Goal: Task Accomplishment & Management: Manage account settings

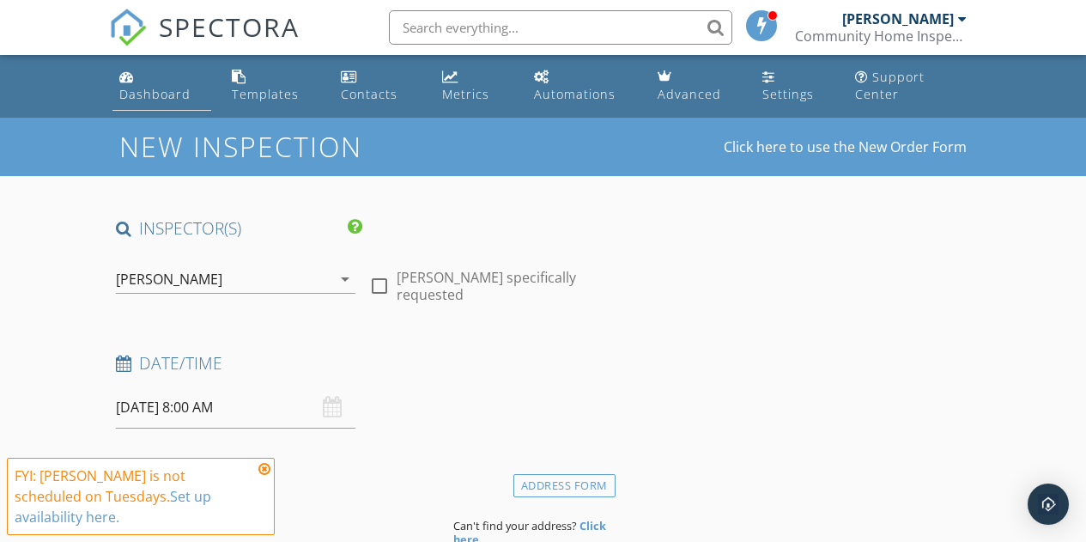
click at [137, 88] on div "Dashboard" at bounding box center [154, 94] width 71 height 16
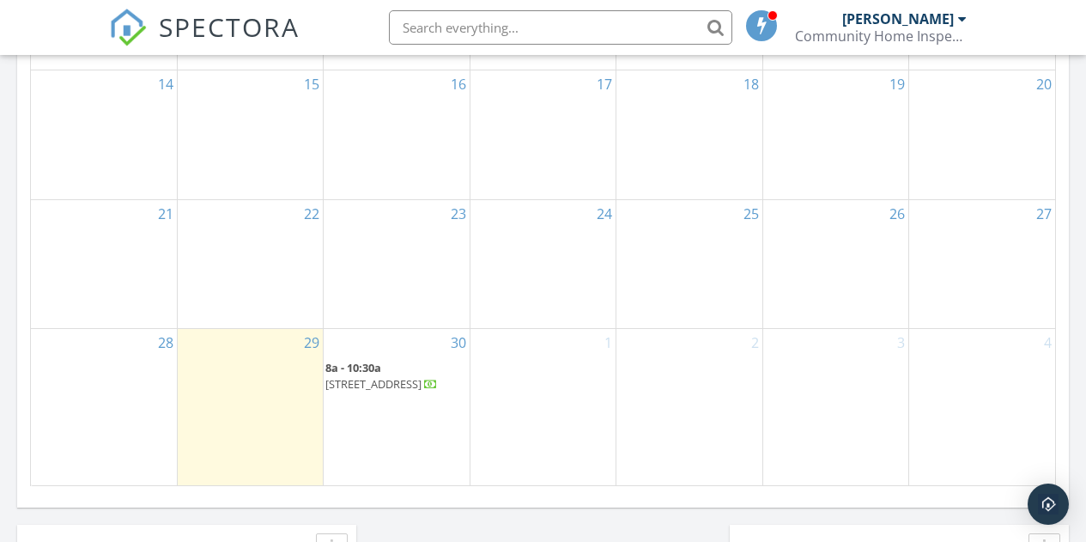
scroll to position [1126, 0]
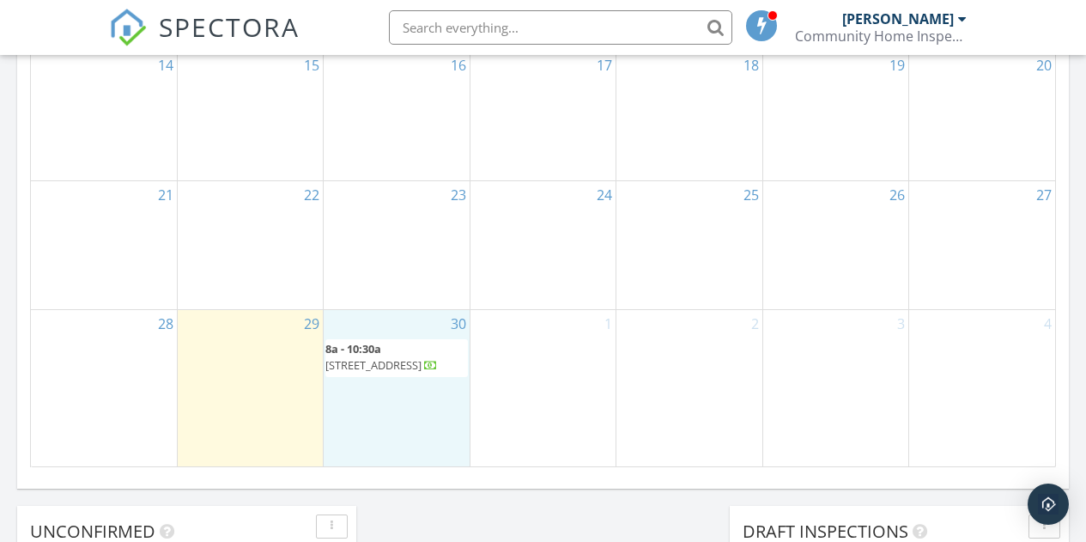
click at [432, 392] on div "30 8a - 10:30a 8860 Anise Drive, Centerton 72719" at bounding box center [396, 388] width 145 height 156
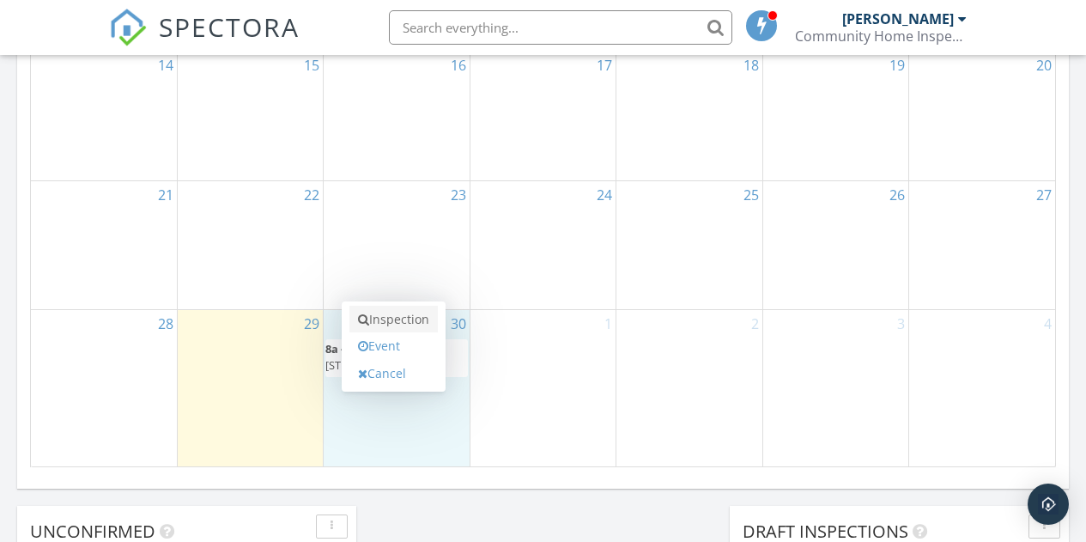
click at [404, 320] on link "Inspection" at bounding box center [393, 319] width 88 height 27
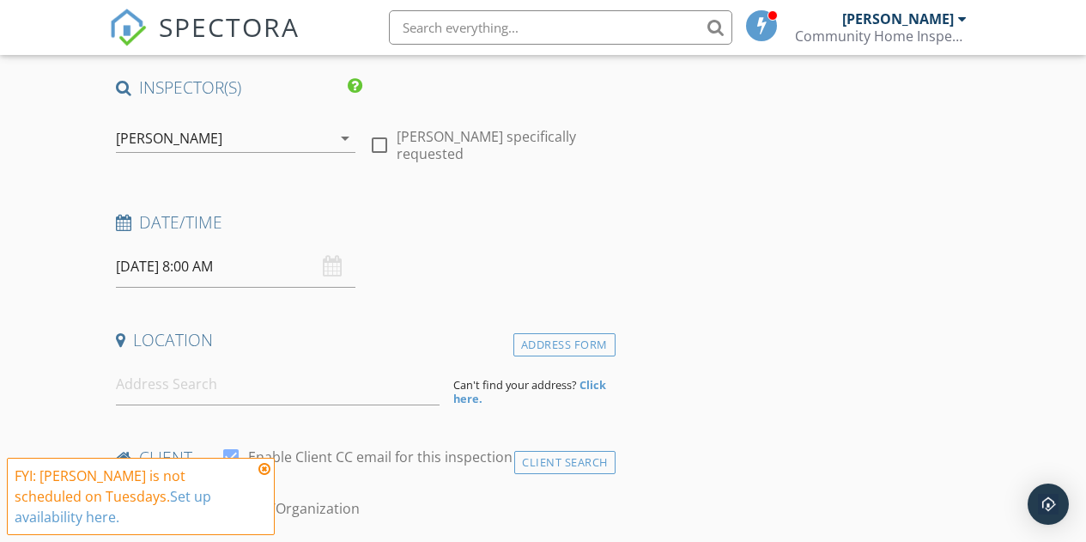
scroll to position [138, 0]
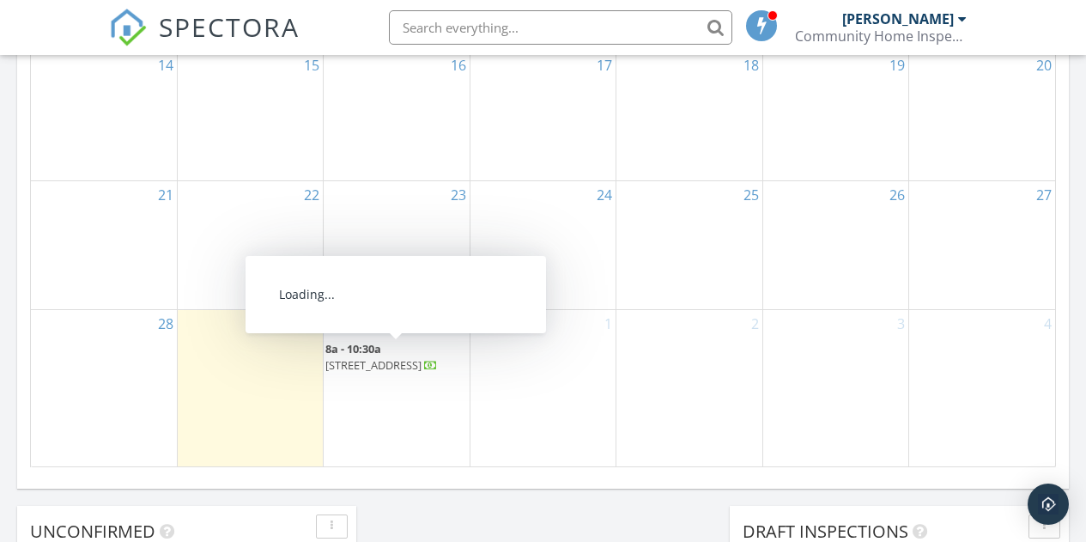
click at [376, 358] on span "8860 Anise Drive, Centerton 72719" at bounding box center [373, 364] width 96 height 15
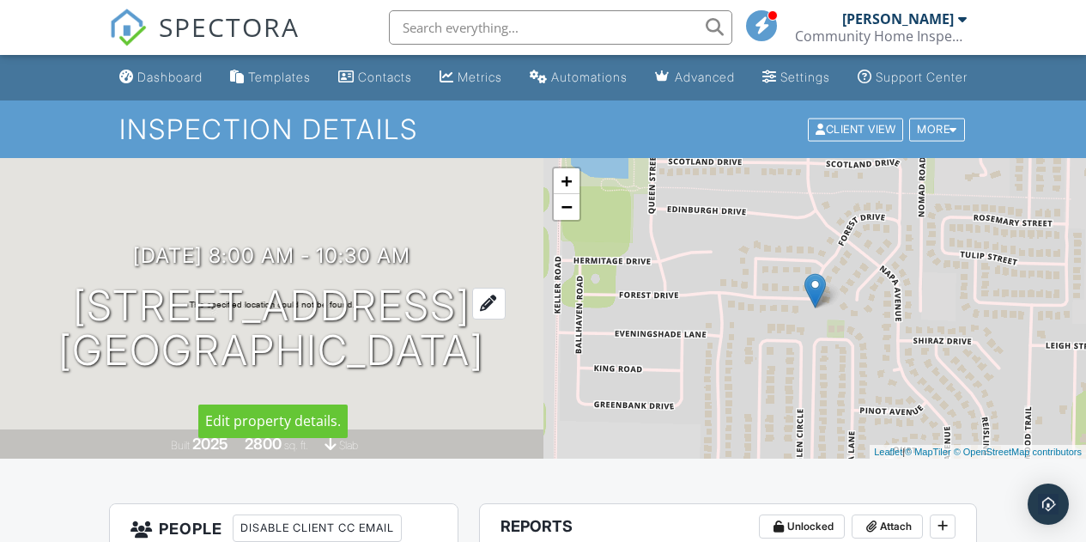
click at [506, 318] on div at bounding box center [488, 304] width 33 height 32
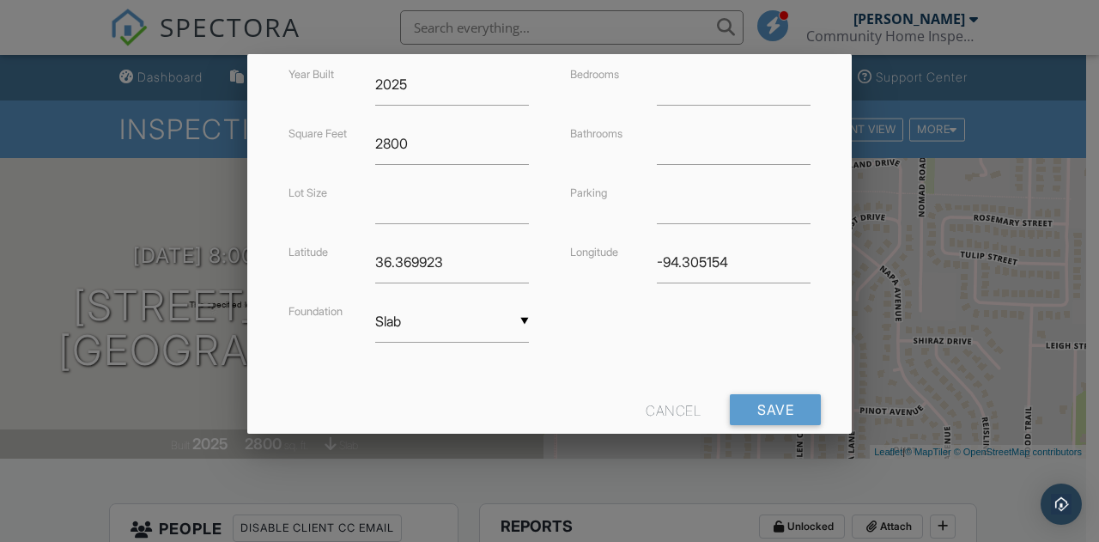
scroll to position [479, 0]
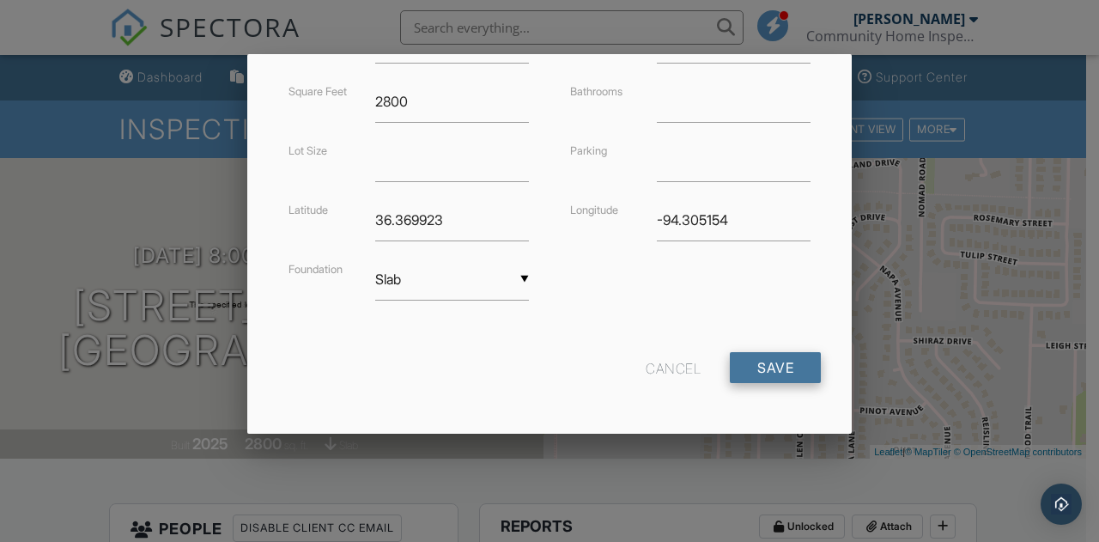
click at [760, 368] on input "Save" at bounding box center [775, 367] width 91 height 31
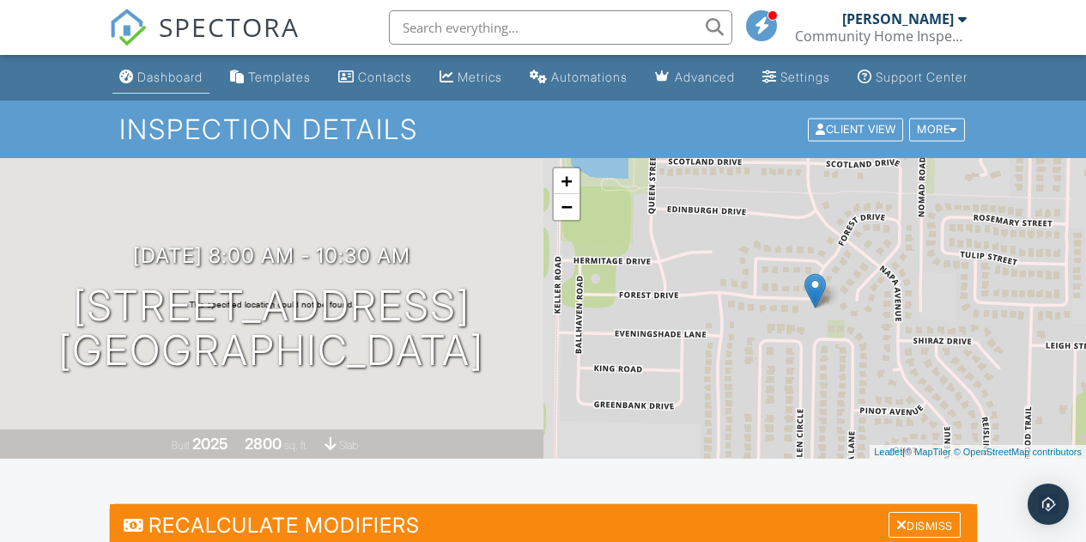
click at [166, 81] on link "Dashboard" at bounding box center [160, 78] width 97 height 32
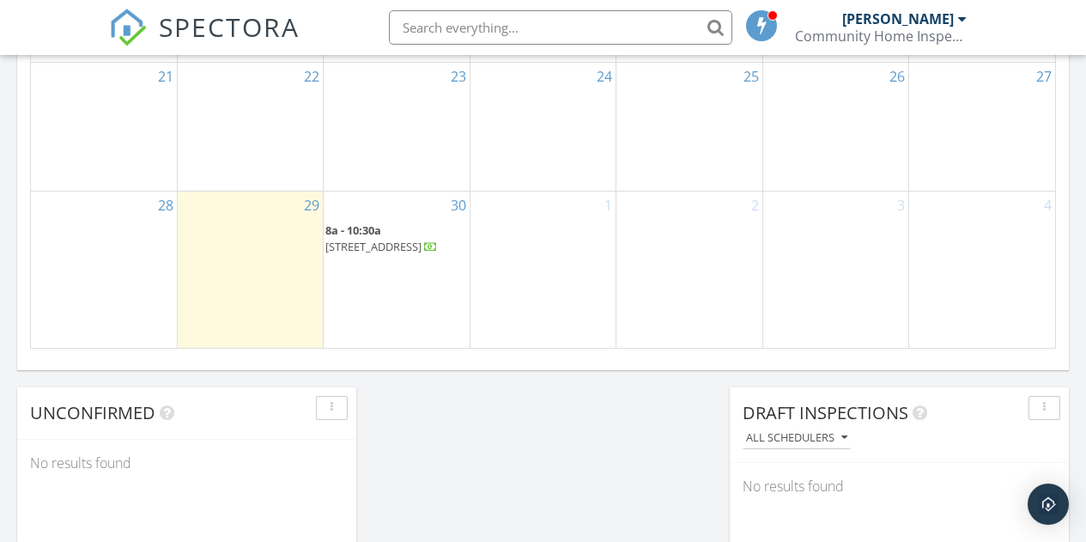
scroll to position [1248, 0]
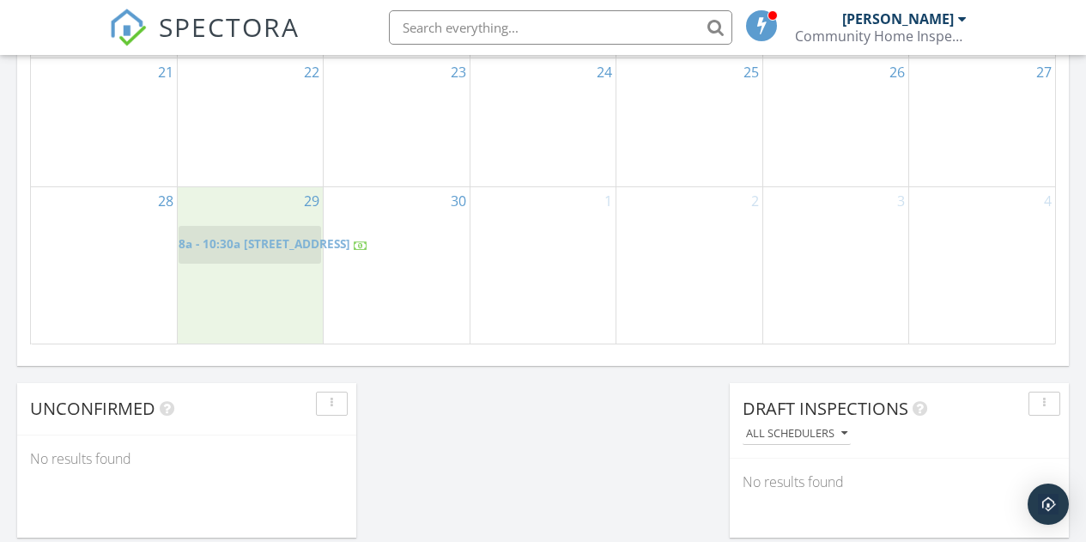
drag, startPoint x: 381, startPoint y: 228, endPoint x: 240, endPoint y: 240, distance: 141.3
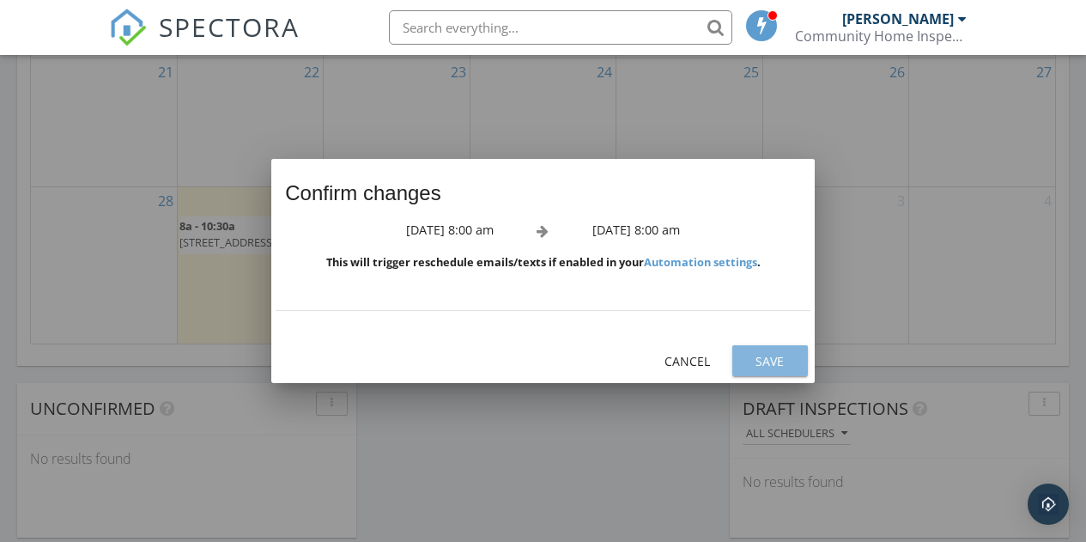
click at [774, 357] on div "Save" at bounding box center [770, 361] width 48 height 18
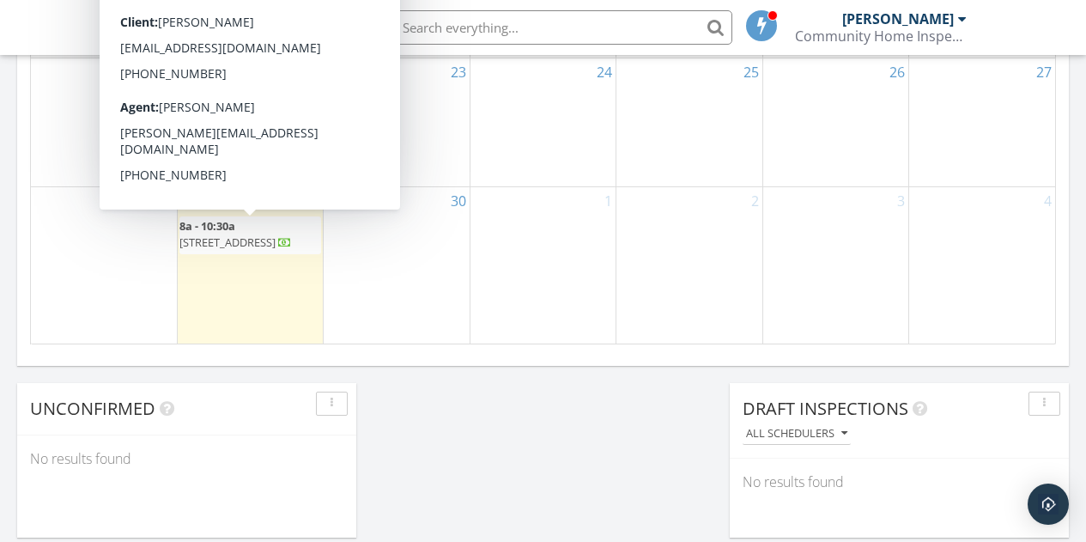
click at [244, 237] on span "[STREET_ADDRESS]" at bounding box center [227, 241] width 96 height 15
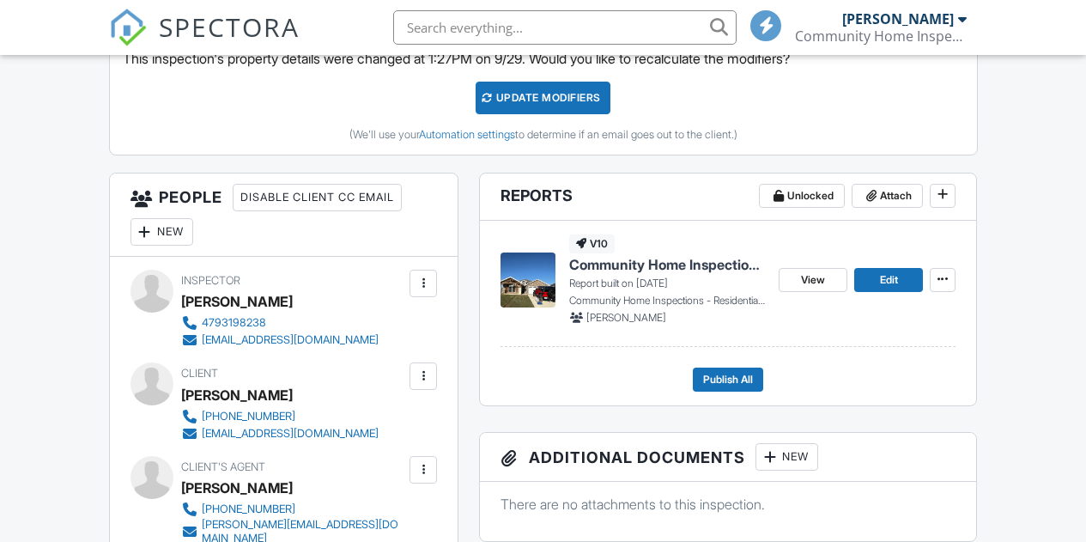
scroll to position [512, 0]
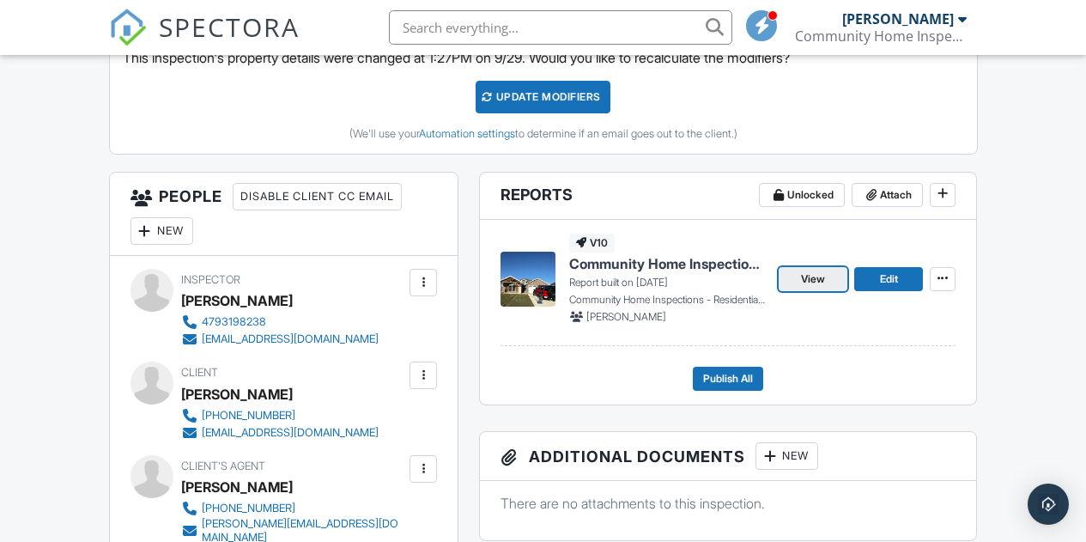
click at [805, 288] on span "View" at bounding box center [813, 278] width 24 height 17
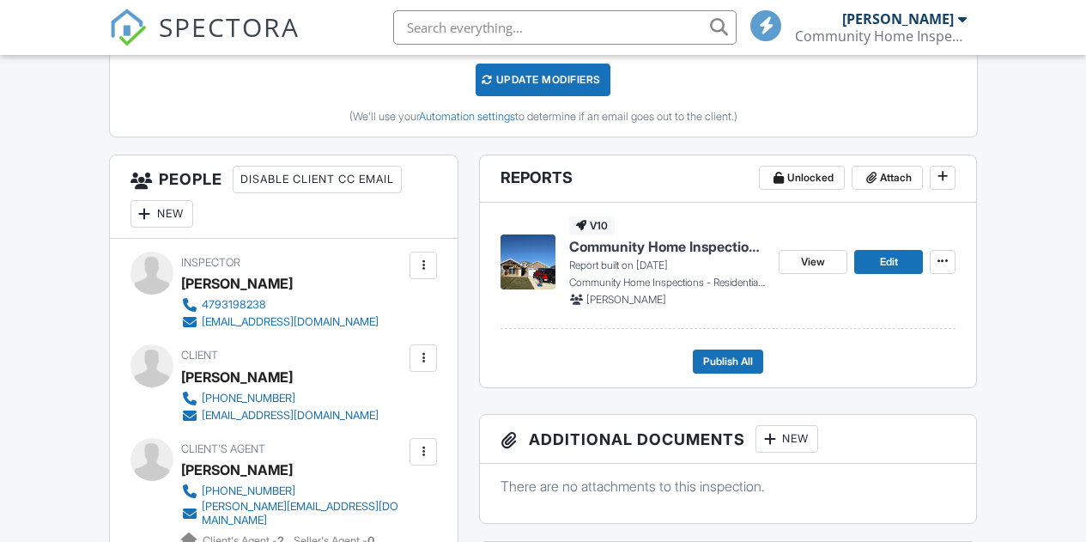
scroll to position [512, 0]
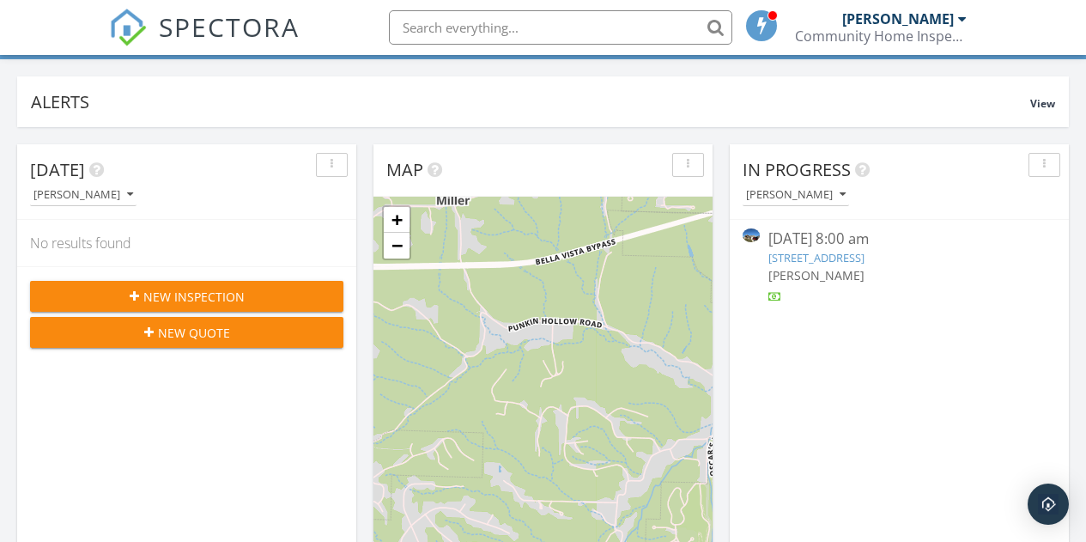
scroll to position [112, 0]
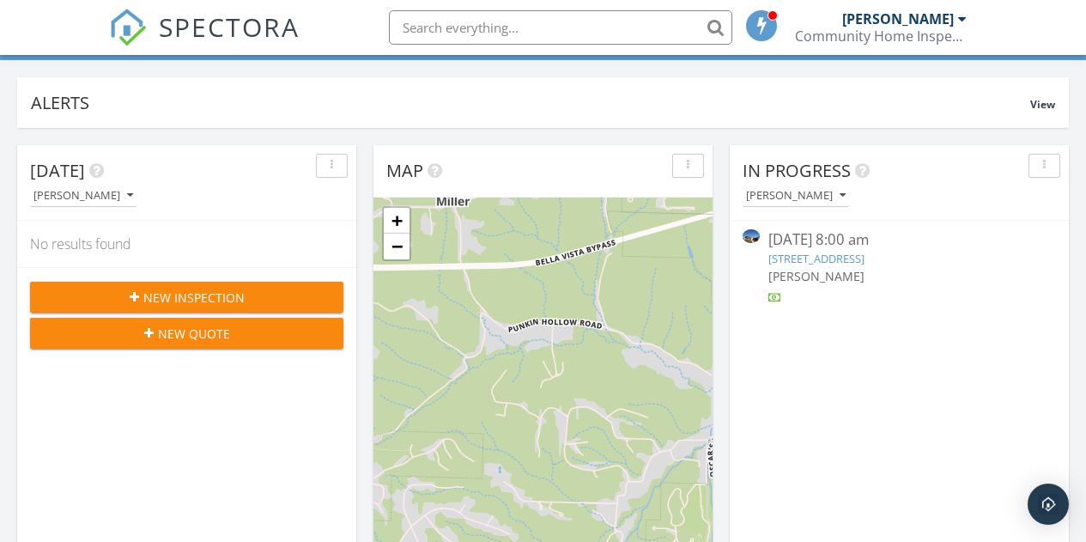
click at [809, 236] on div "[DATE] 8:00 am" at bounding box center [898, 239] width 261 height 21
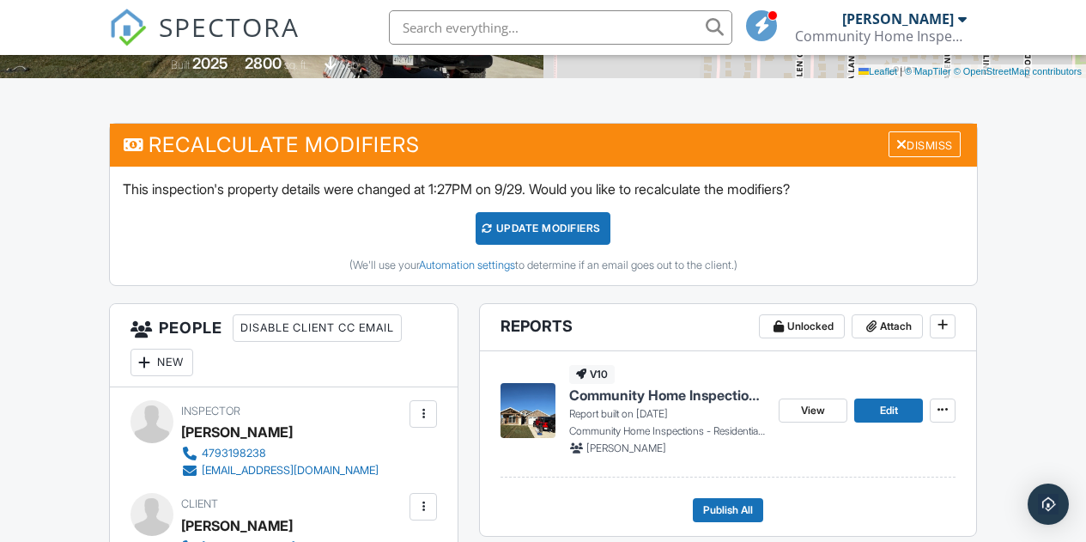
scroll to position [382, 0]
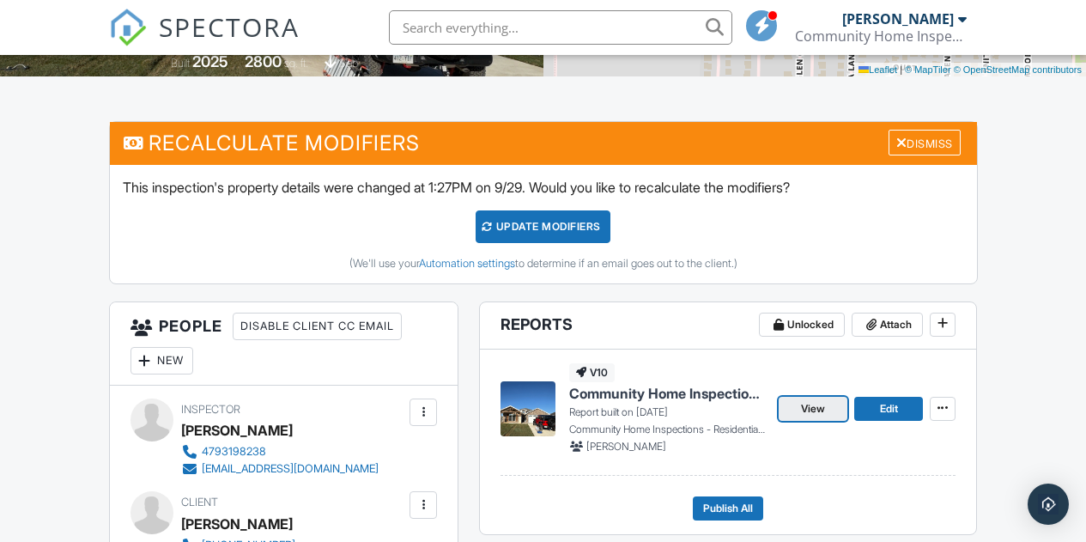
click at [811, 417] on span "View" at bounding box center [813, 408] width 24 height 17
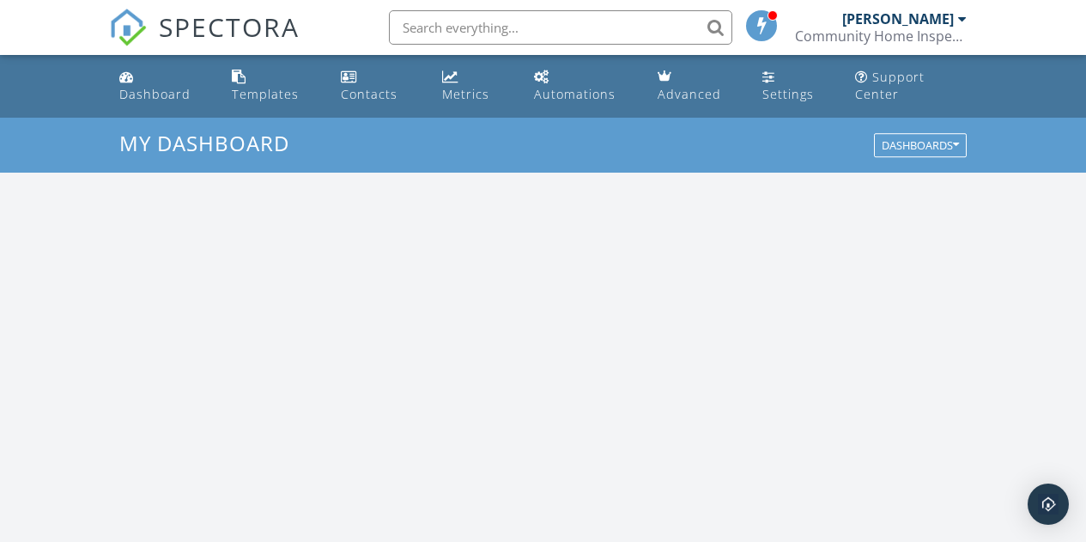
scroll to position [1589, 1113]
